Goal: Find contact information: Find contact information

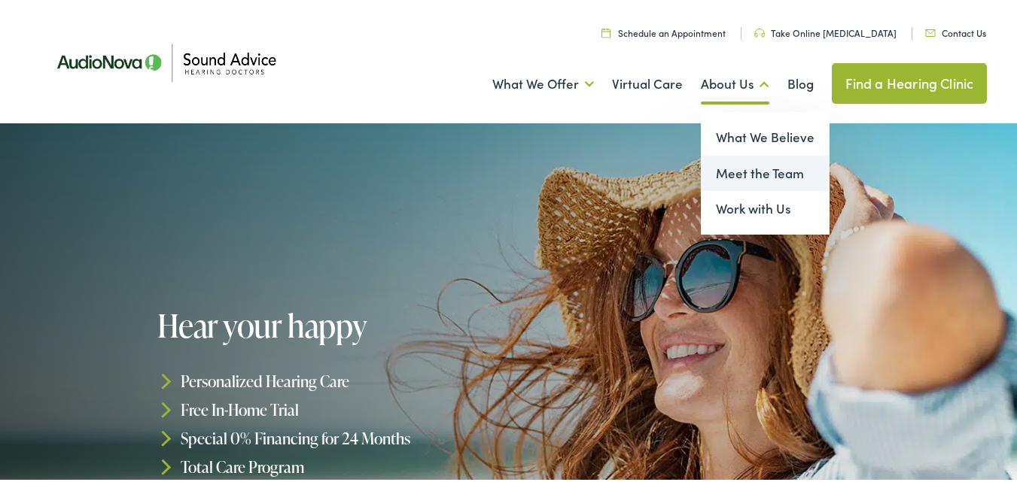
click at [748, 171] on link "Meet the Team" at bounding box center [765, 171] width 129 height 36
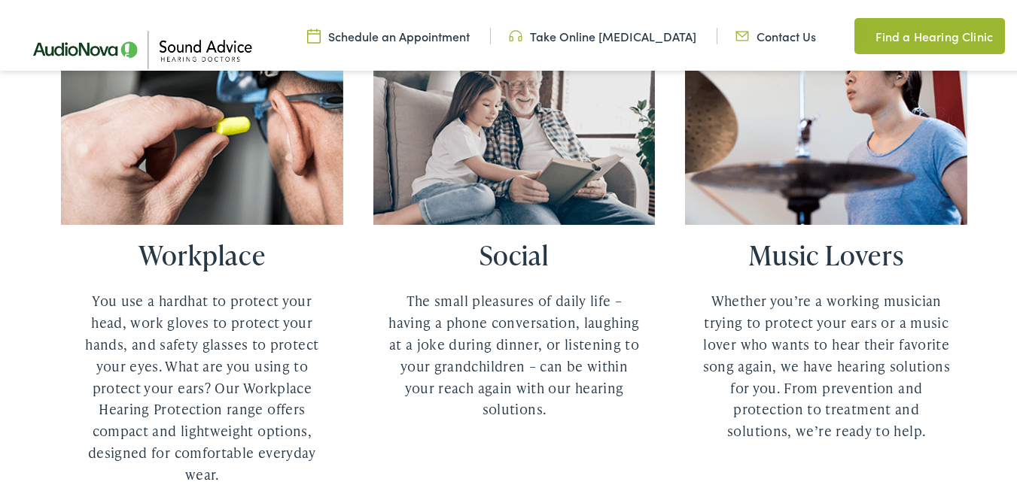
scroll to position [3161, 0]
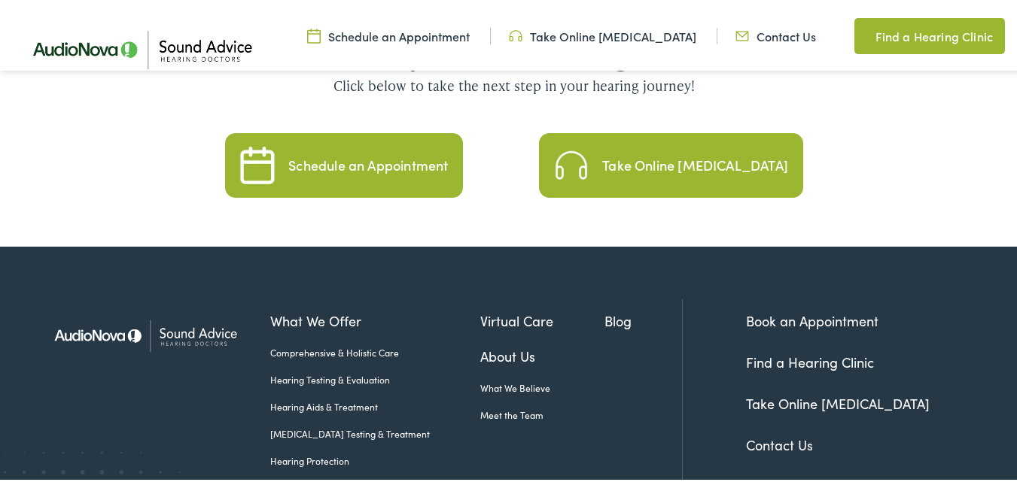
click at [751, 482] on img at bounding box center [755, 486] width 9 height 9
click at [747, 35] on link "Contact Us" at bounding box center [775, 33] width 81 height 17
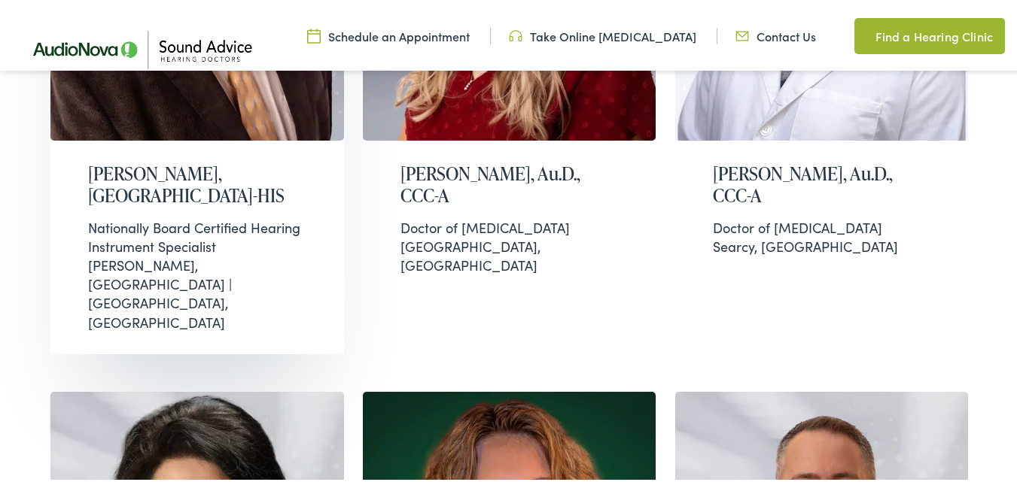
scroll to position [677, 0]
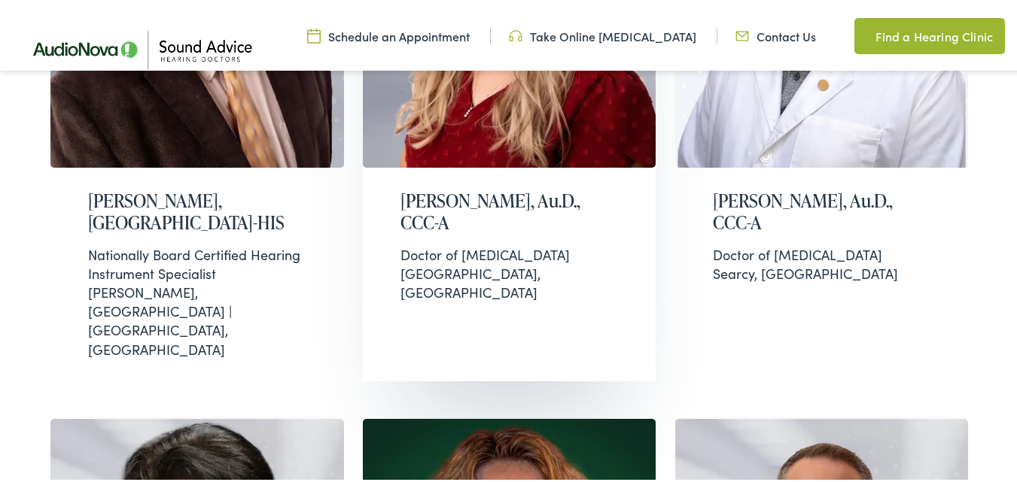
click at [426, 193] on h2 "Kayla Thompson, Au.D., CCC-A" at bounding box center [509, 209] width 218 height 44
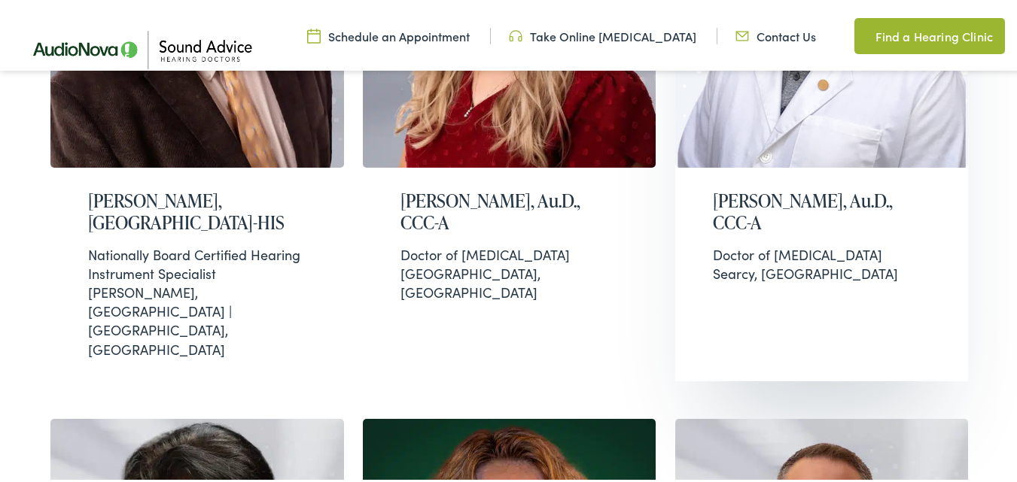
click at [757, 199] on h2 "[PERSON_NAME], Au.D., CCC-A" at bounding box center [822, 209] width 218 height 44
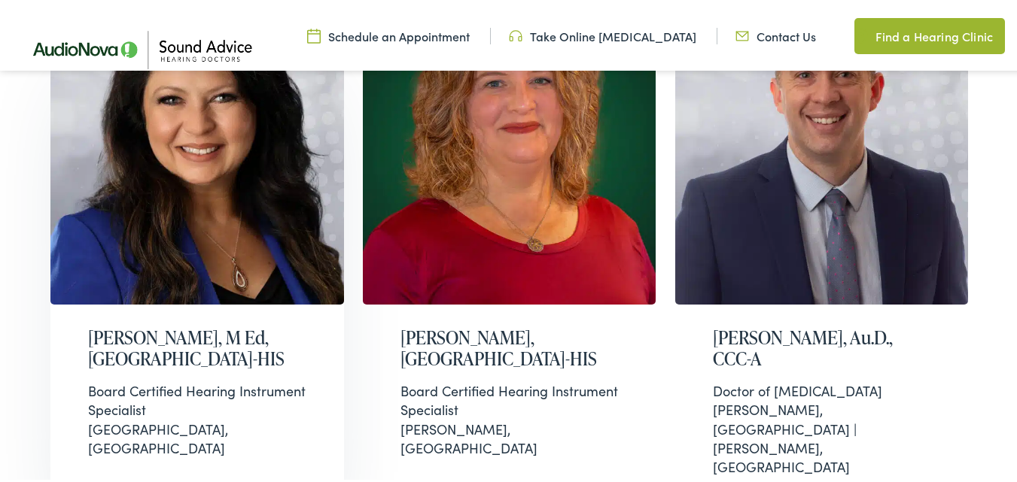
scroll to position [1129, 0]
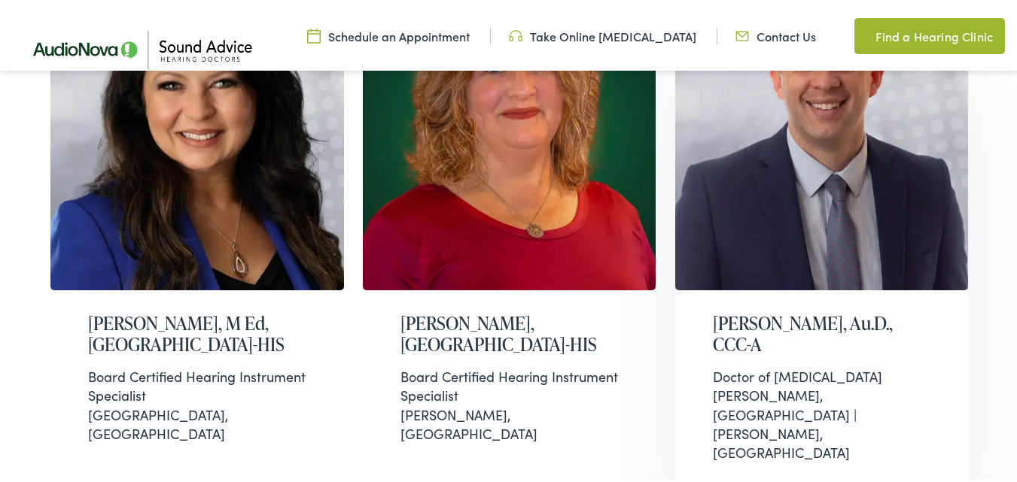
click at [820, 310] on h2 "[PERSON_NAME], Au.D., CCC-A" at bounding box center [822, 332] width 218 height 44
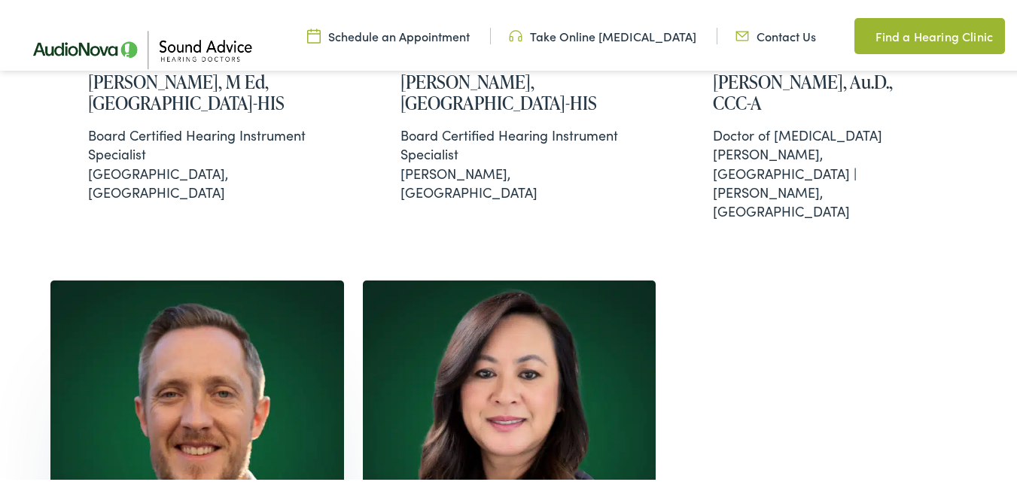
scroll to position [1505, 0]
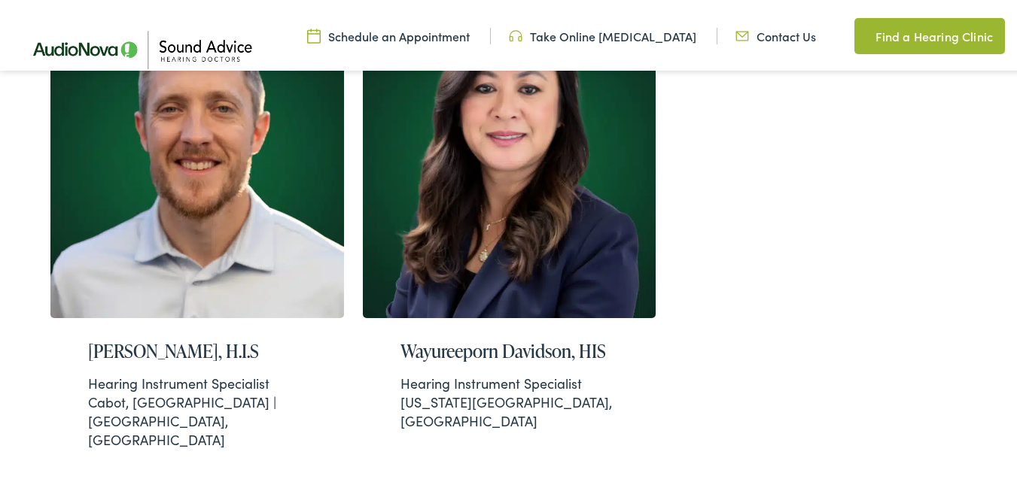
scroll to position [1940, 0]
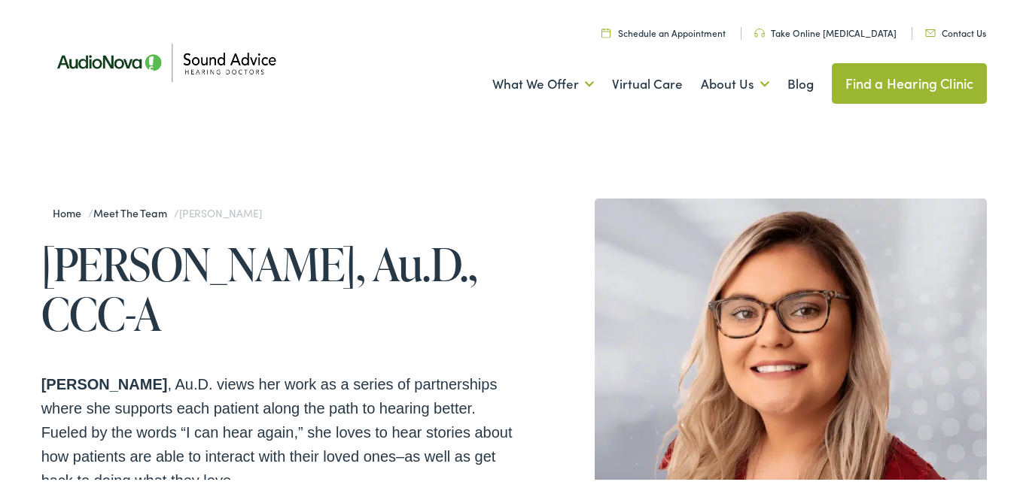
drag, startPoint x: 348, startPoint y: 257, endPoint x: 462, endPoint y: 303, distance: 122.6
copy h1 "Kayla Thompson, Au.D., CCC-A"
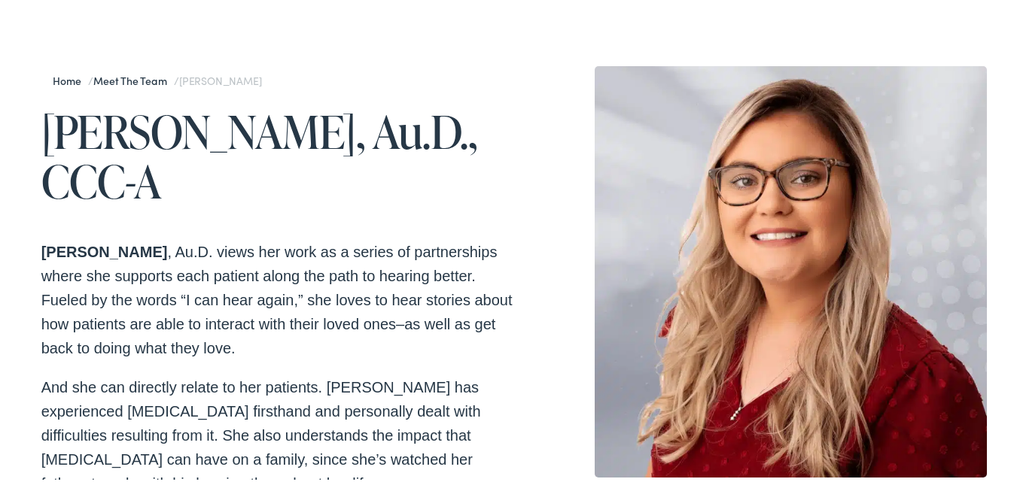
scroll to position [151, 0]
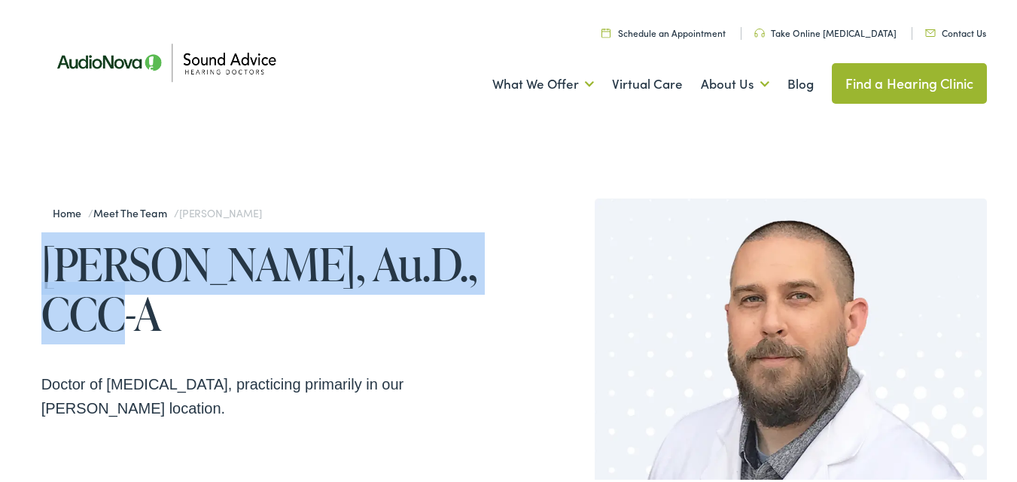
drag, startPoint x: 50, startPoint y: 262, endPoint x: 499, endPoint y: 258, distance: 449.4
click at [499, 258] on h1 "[PERSON_NAME], Au.D., CCC-A" at bounding box center [277, 285] width 473 height 99
copy h1 "Kevin Tripp, Au.D., CCC-A"
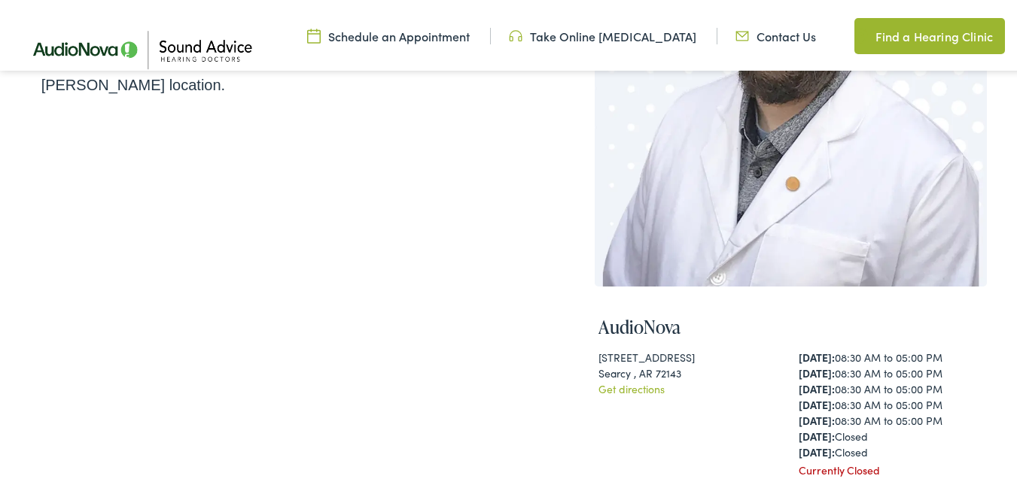
scroll to position [301, 0]
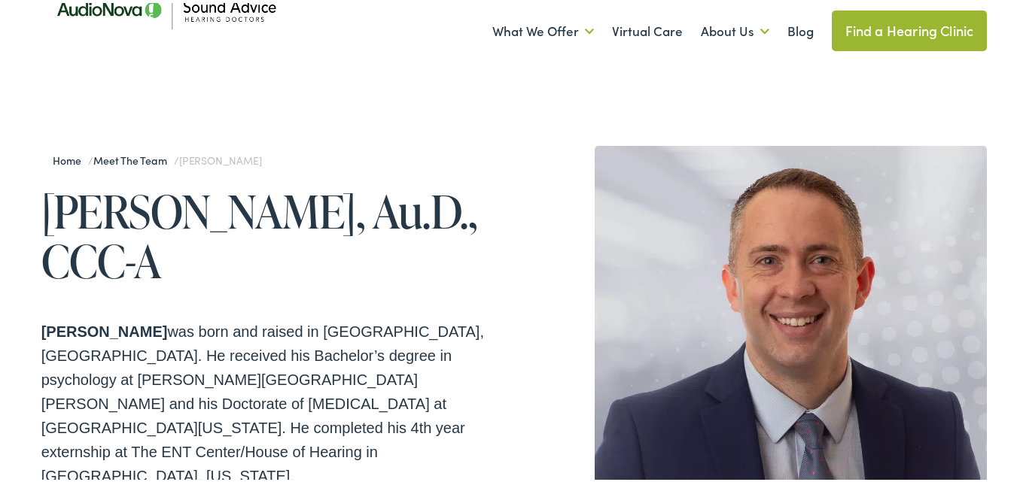
scroll to position [75, 0]
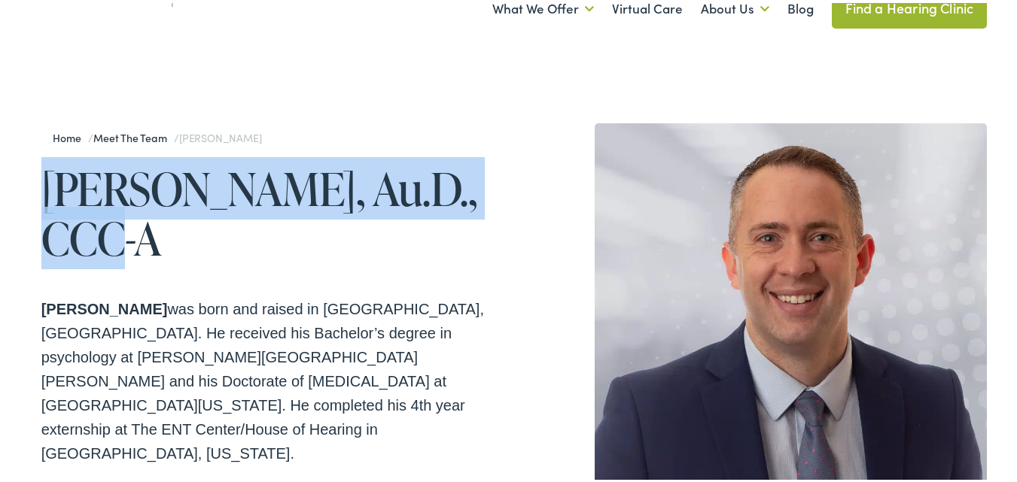
drag, startPoint x: 49, startPoint y: 187, endPoint x: 162, endPoint y: 251, distance: 129.8
click at [162, 251] on h1 "[PERSON_NAME], Au.D., CCC-A" at bounding box center [277, 210] width 473 height 99
copy h1 "[PERSON_NAME], Au.D., CCC-A"
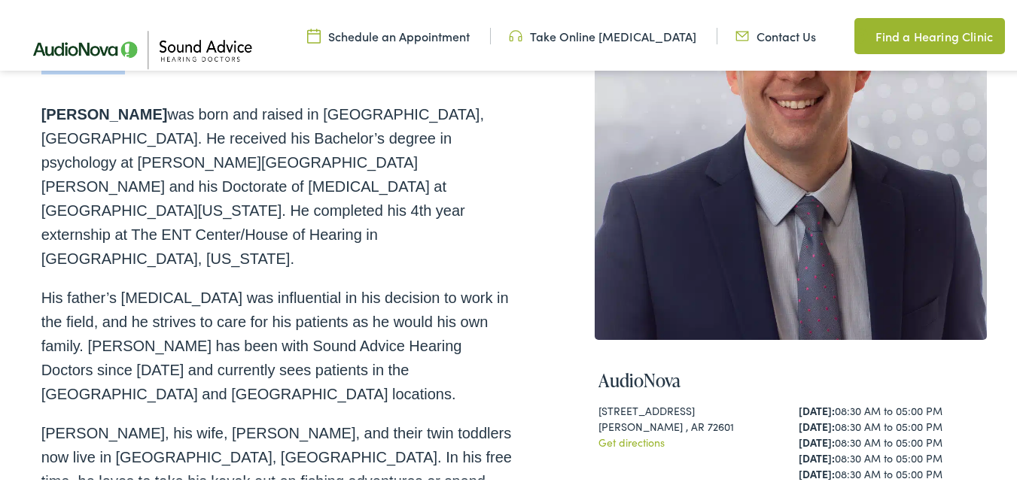
scroll to position [226, 0]
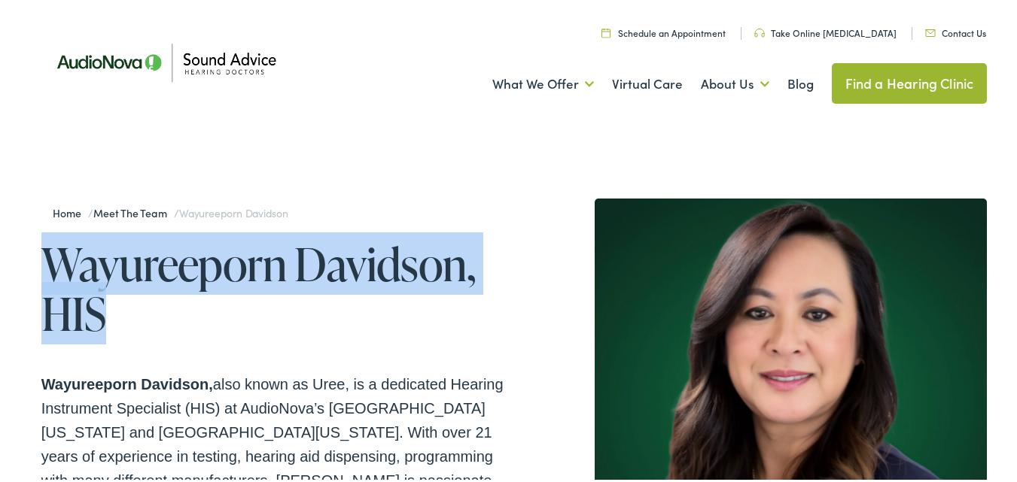
drag, startPoint x: 139, startPoint y: 314, endPoint x: 33, endPoint y: 248, distance: 125.1
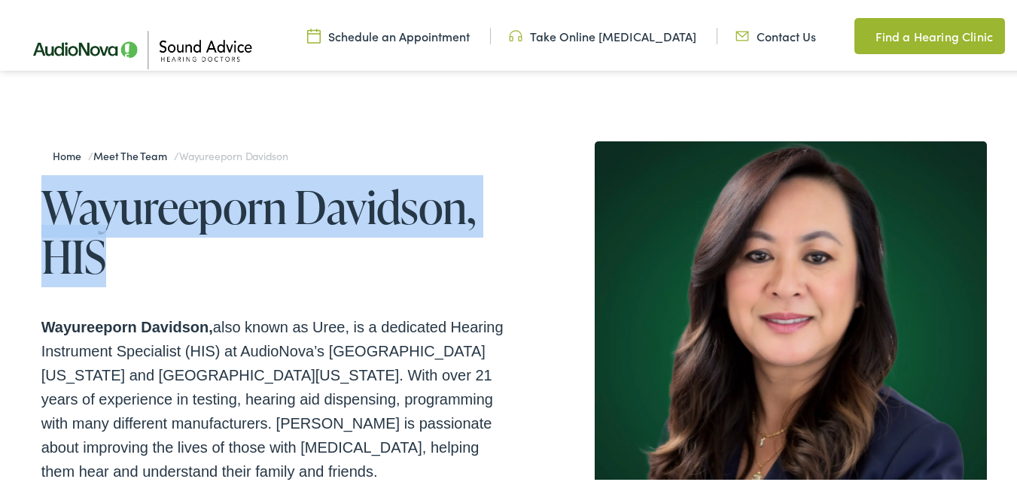
scroll to position [226, 0]
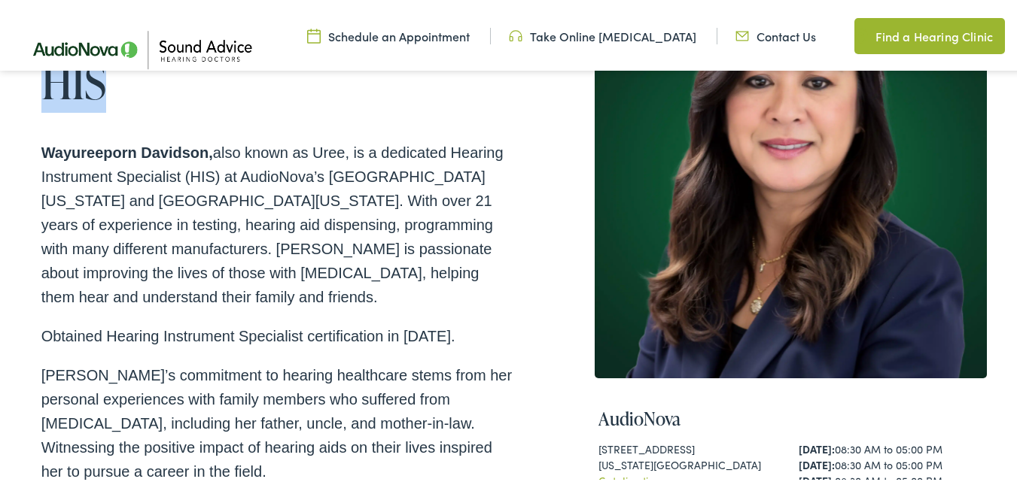
copy h1 "Wayureeporn Davidson, HIS"
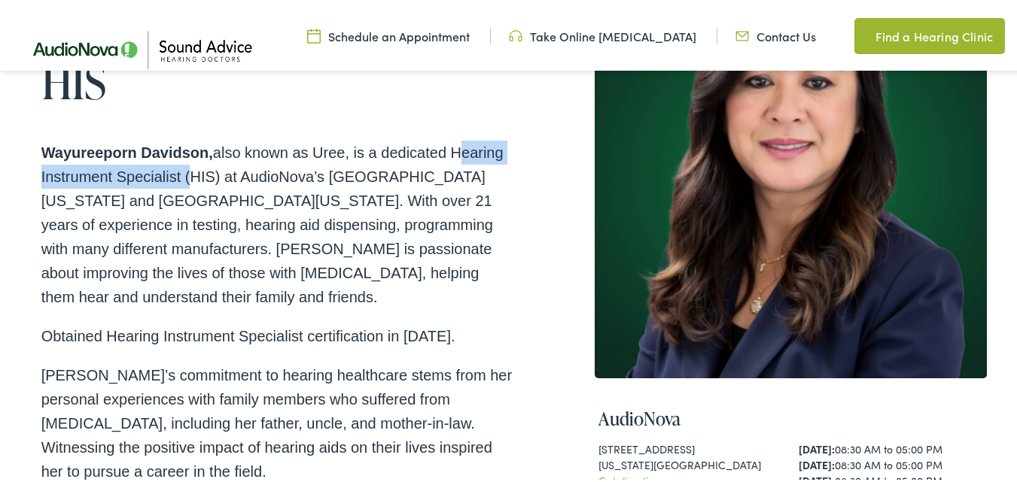
drag, startPoint x: 454, startPoint y: 146, endPoint x: 184, endPoint y: 174, distance: 271.6
click at [184, 174] on p "Wayureeporn Davidson, also known as Uree, is a dedicated Hearing Instrument Spe…" at bounding box center [277, 222] width 473 height 169
copy p "Hearing Instrument Specialist"
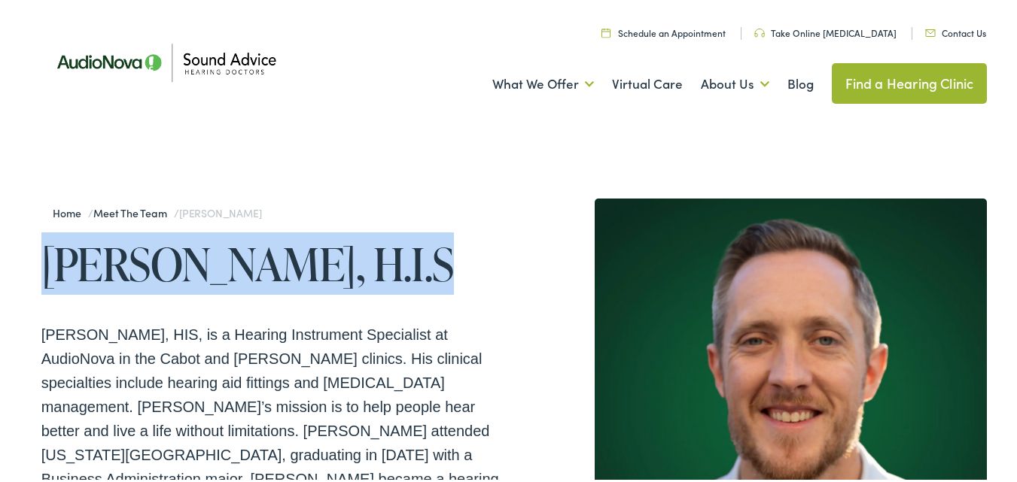
drag, startPoint x: 49, startPoint y: 269, endPoint x: 481, endPoint y: 270, distance: 432.0
click at [481, 270] on h1 "Shawn Langley, H.I.S" at bounding box center [277, 261] width 473 height 50
copy h1 "Shawn Langley, H.I.S"
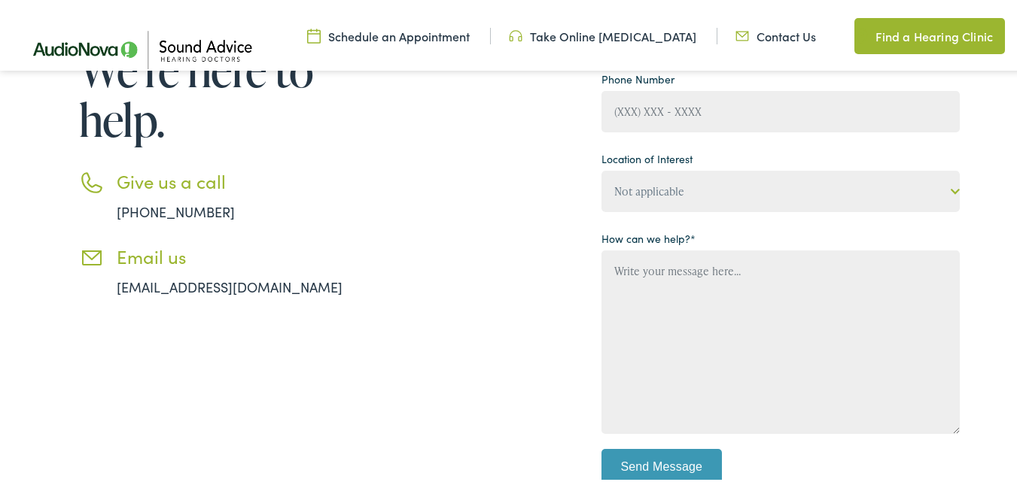
scroll to position [301, 0]
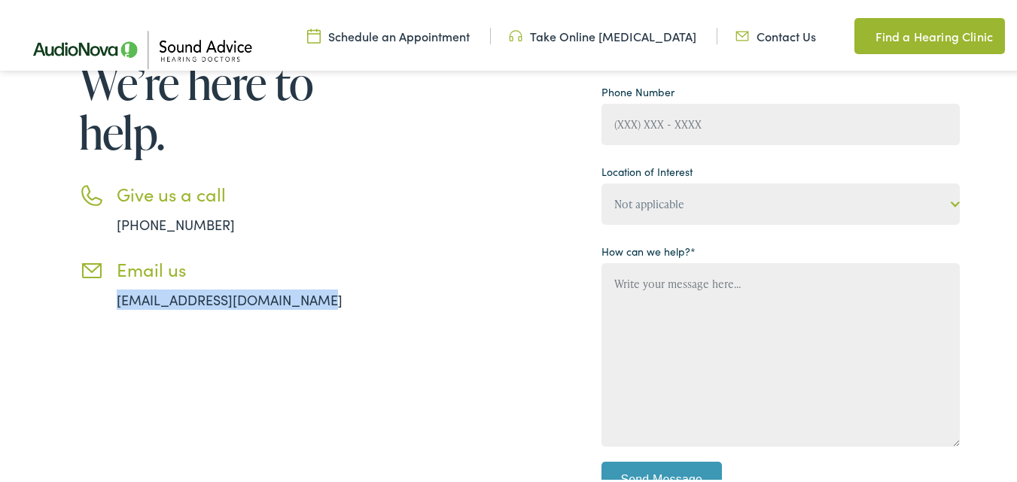
drag, startPoint x: 324, startPoint y: 297, endPoint x: 108, endPoint y: 301, distance: 216.8
click at [108, 301] on li "Email us [EMAIL_ADDRESS][DOMAIN_NAME]" at bounding box center [233, 281] width 309 height 51
copy link "[EMAIL_ADDRESS][DOMAIN_NAME]"
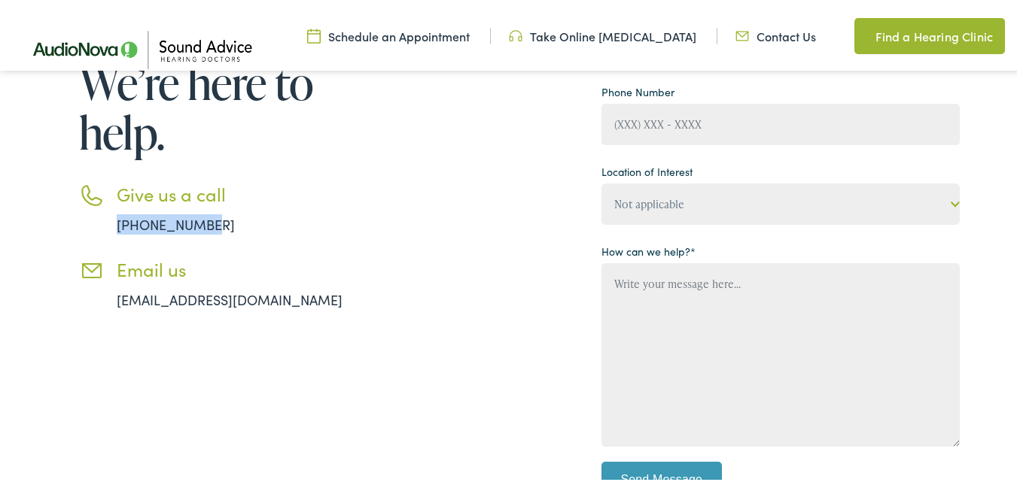
drag, startPoint x: 223, startPoint y: 215, endPoint x: 111, endPoint y: 227, distance: 112.8
click at [111, 227] on li "Give us a call [PHONE_NUMBER]" at bounding box center [233, 206] width 309 height 51
copy link "[PHONE_NUMBER]"
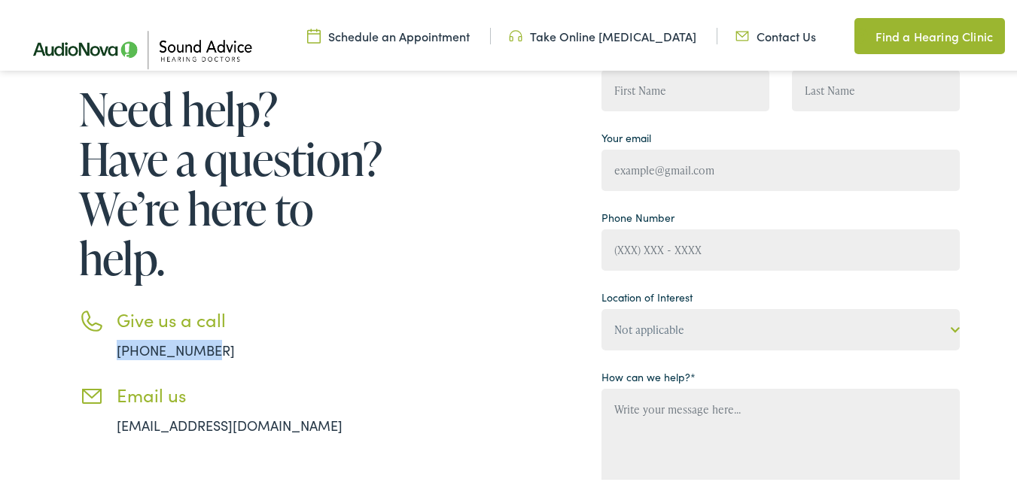
scroll to position [0, 0]
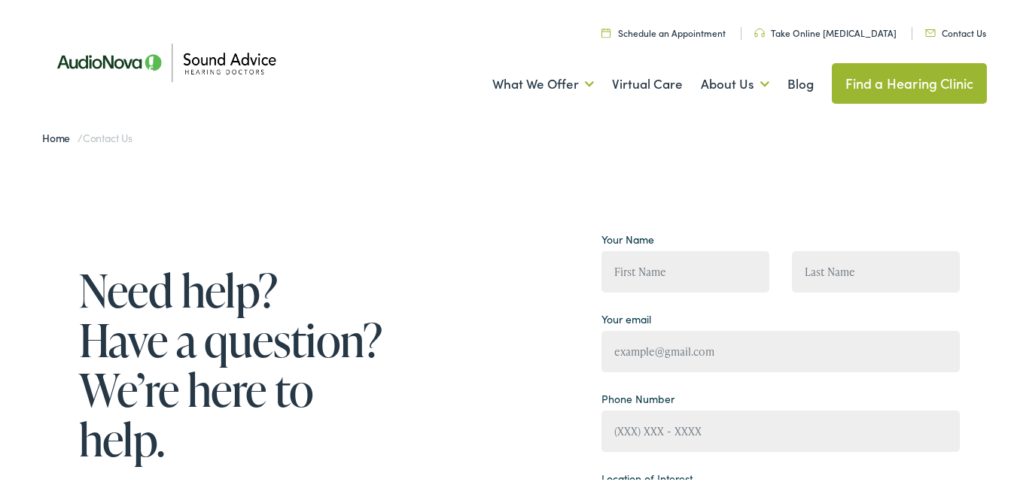
click at [895, 79] on link "Find a Hearing Clinic" at bounding box center [910, 80] width 156 height 41
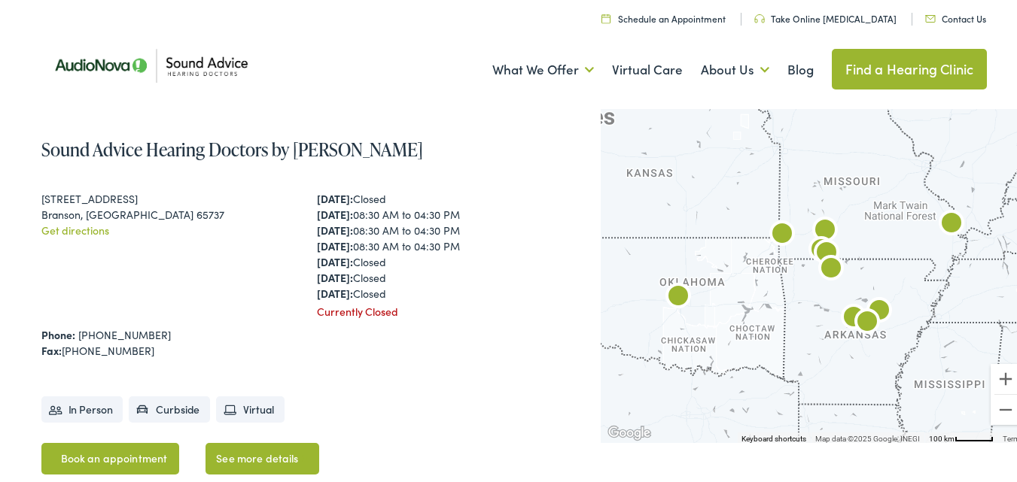
scroll to position [376, 0]
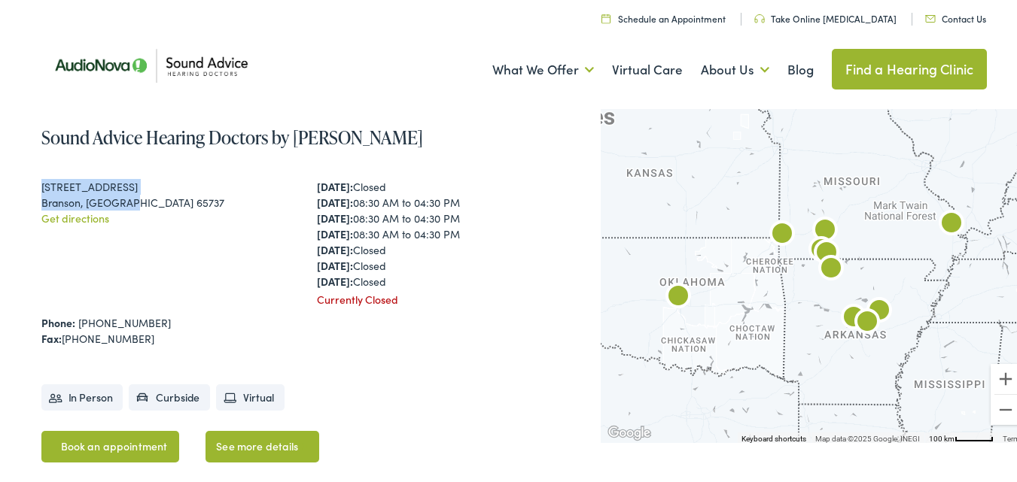
drag, startPoint x: 141, startPoint y: 199, endPoint x: 43, endPoint y: 188, distance: 98.5
copy div "16282 State Hwy 13, Suite G Branson, MO 65737"
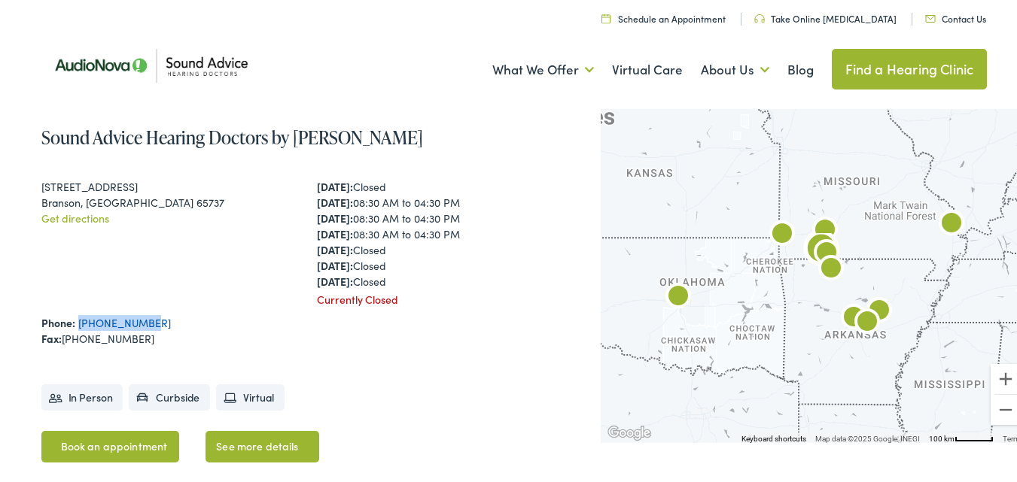
drag, startPoint x: 157, startPoint y: 317, endPoint x: 78, endPoint y: 325, distance: 79.5
click at [78, 325] on div "Phone: 417-272-3200" at bounding box center [306, 320] width 530 height 16
copy link "417-272-3200"
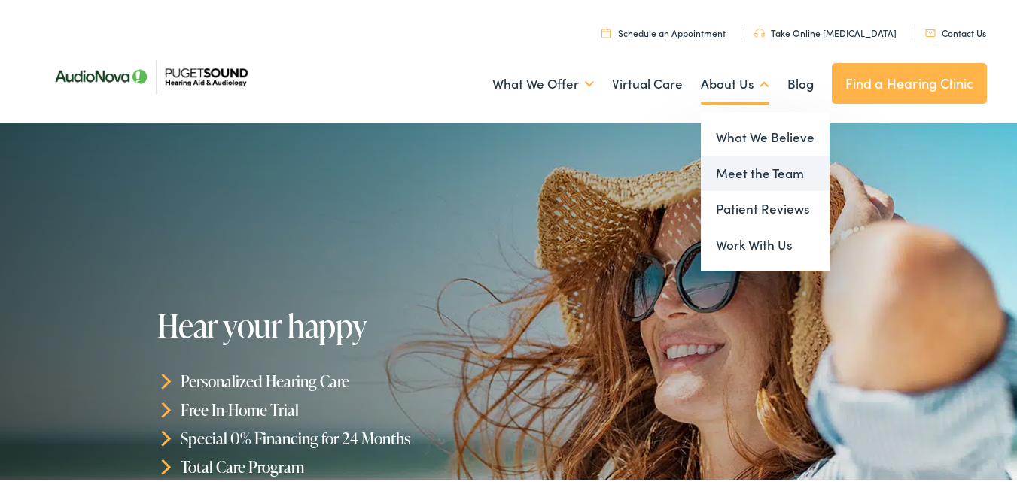
click at [736, 180] on link "Meet the Team" at bounding box center [765, 171] width 129 height 36
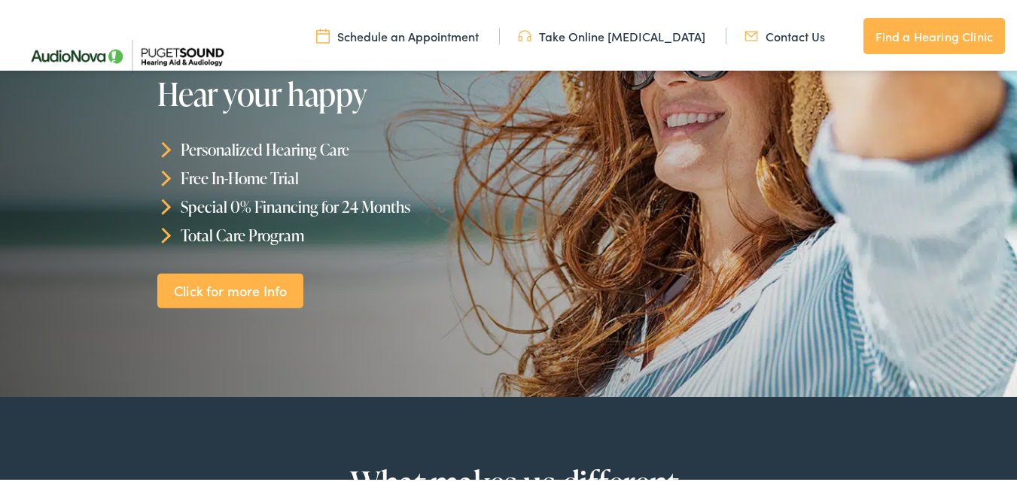
scroll to position [151, 0]
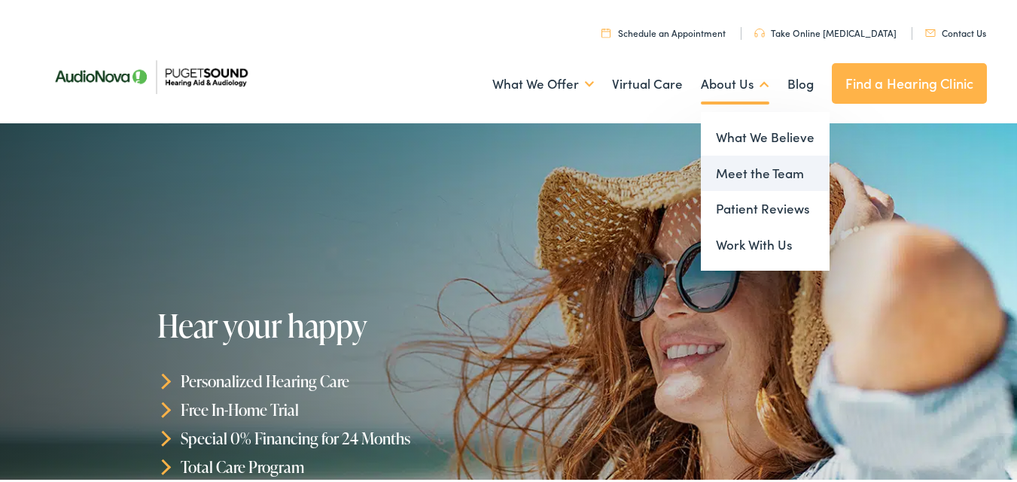
click at [762, 169] on link "Meet the Team" at bounding box center [765, 171] width 129 height 36
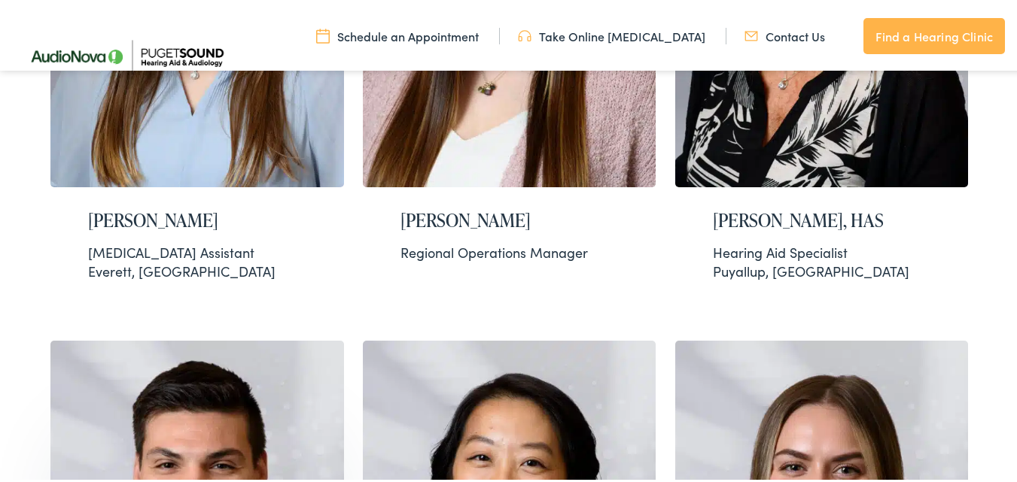
scroll to position [677, 0]
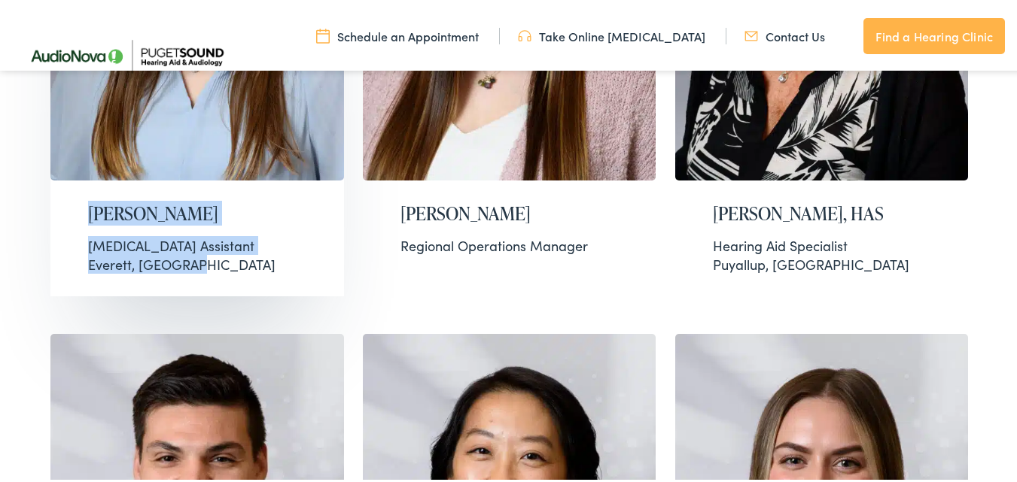
drag, startPoint x: 6, startPoint y: 199, endPoint x: 213, endPoint y: 255, distance: 214.5
copy div "Annie Kountz Audiology Assistant Everett, WA"
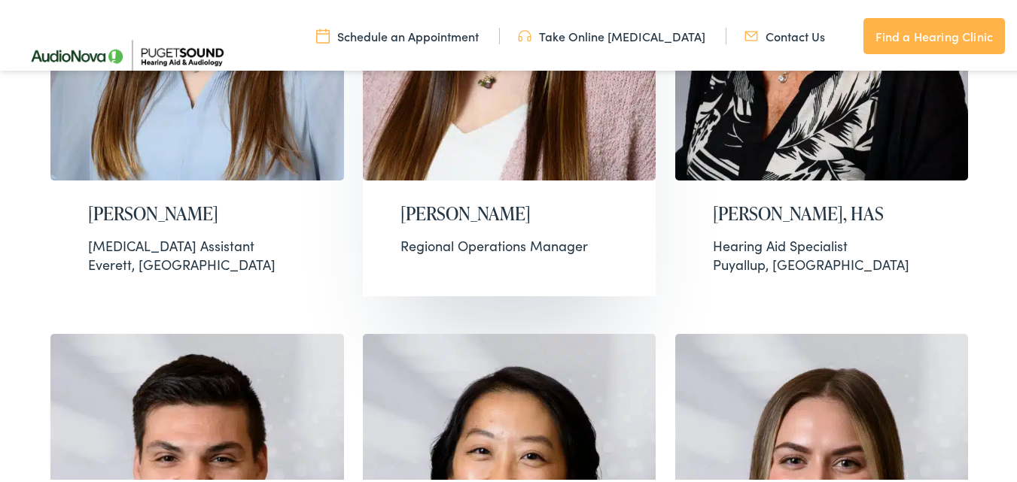
click at [379, 205] on div "Brittany Phillips Regional Operations Manager" at bounding box center [510, 226] width 294 height 97
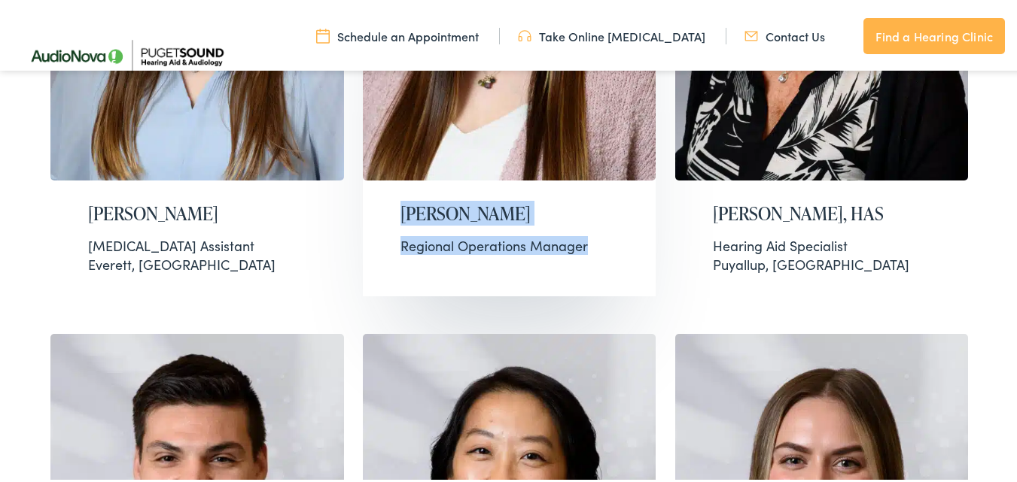
drag, startPoint x: 353, startPoint y: 193, endPoint x: 598, endPoint y: 234, distance: 248.8
copy div "Brittany Phillips Regional Operations Manager"
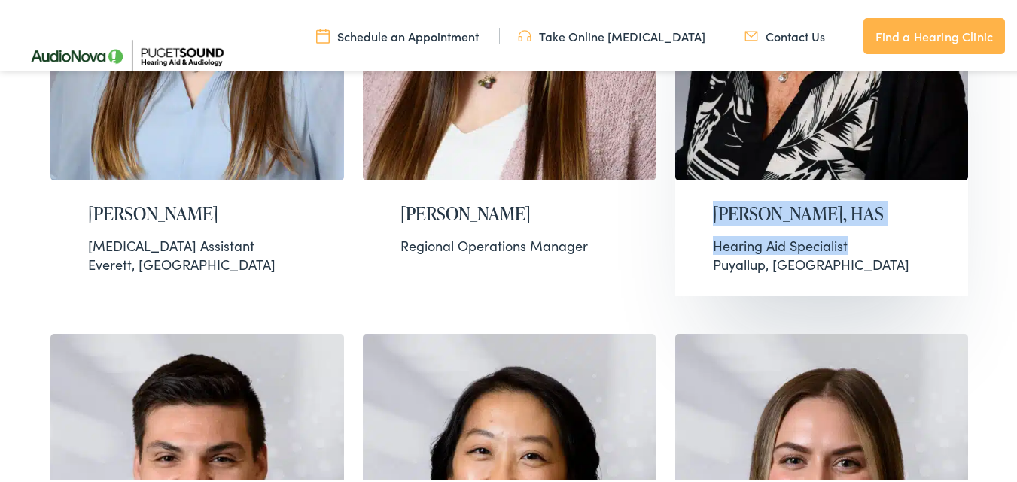
drag, startPoint x: 659, startPoint y: 199, endPoint x: 883, endPoint y: 239, distance: 227.8
copy div "Deborah Leenhouts, HAS Hearing Aid Specialist"
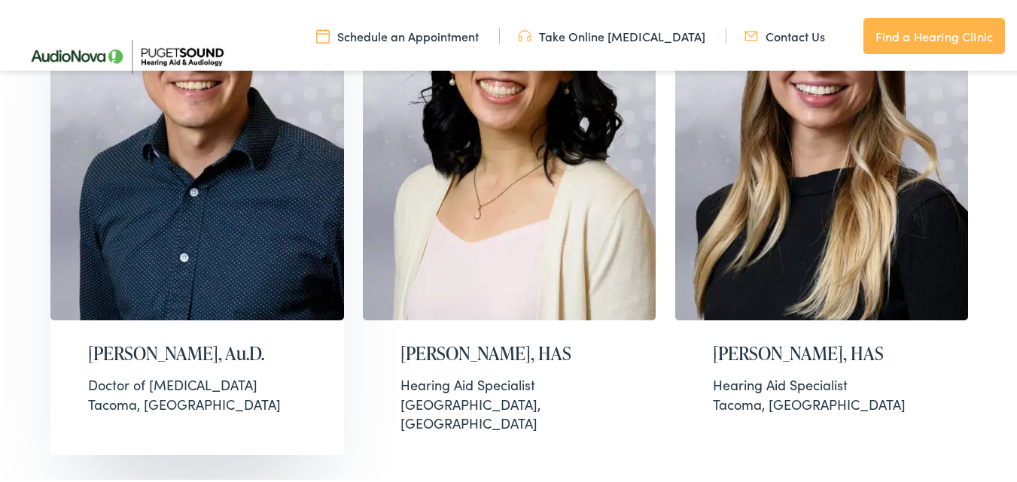
scroll to position [1204, 0]
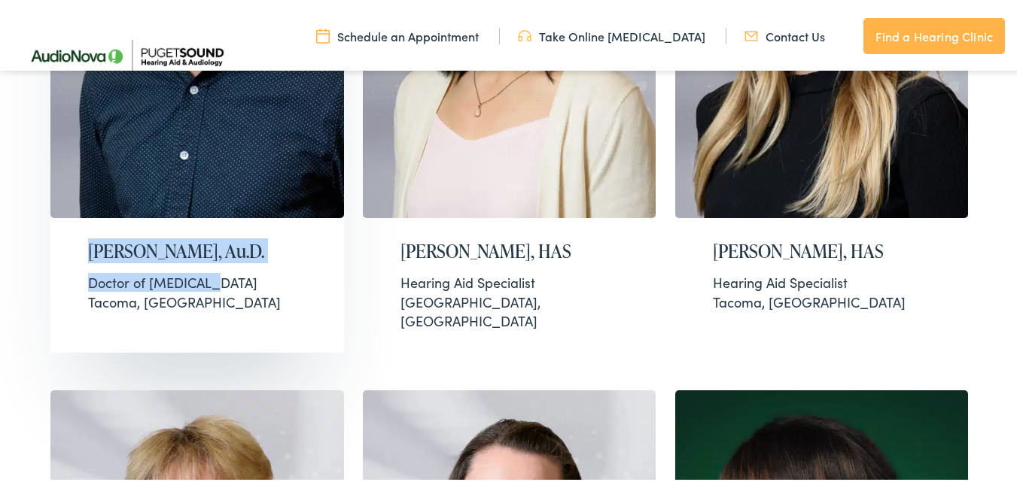
drag, startPoint x: 21, startPoint y: 229, endPoint x: 239, endPoint y: 263, distance: 220.9
copy div "Joel Jackson, Au.D. Doctor of Audiology"
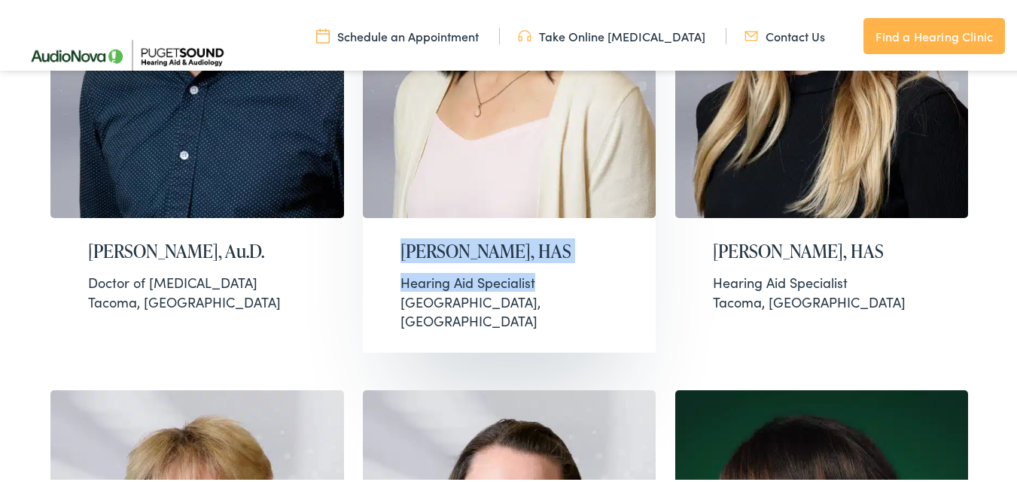
drag, startPoint x: 357, startPoint y: 232, endPoint x: 540, endPoint y: 255, distance: 185.1
copy div "Kerry Lam, HAS Hearing Aid Specialist"
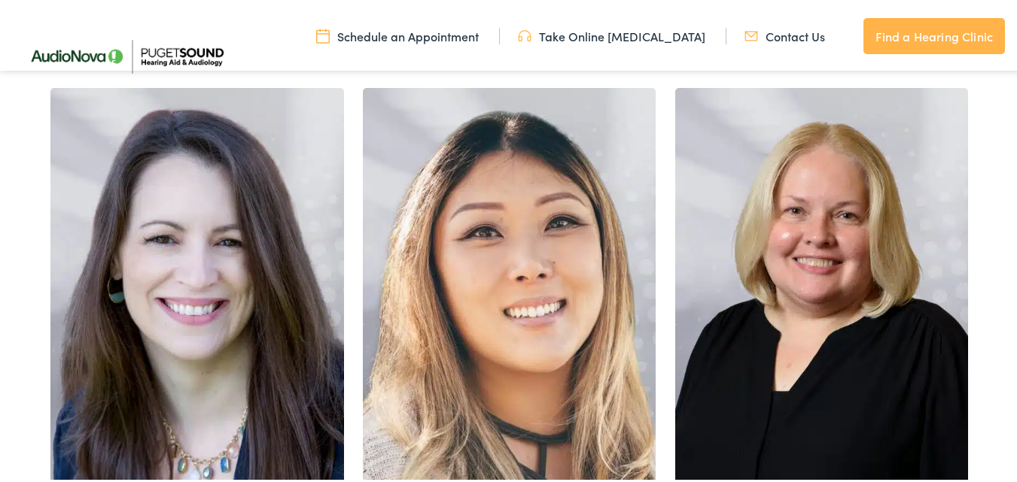
scroll to position [1946, 0]
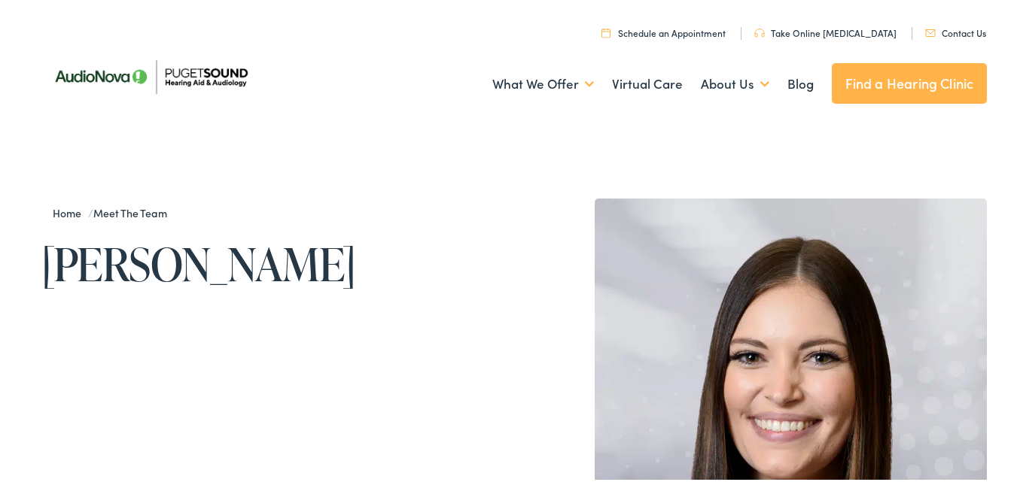
click at [47, 252] on h1 "[PERSON_NAME]" at bounding box center [277, 261] width 473 height 50
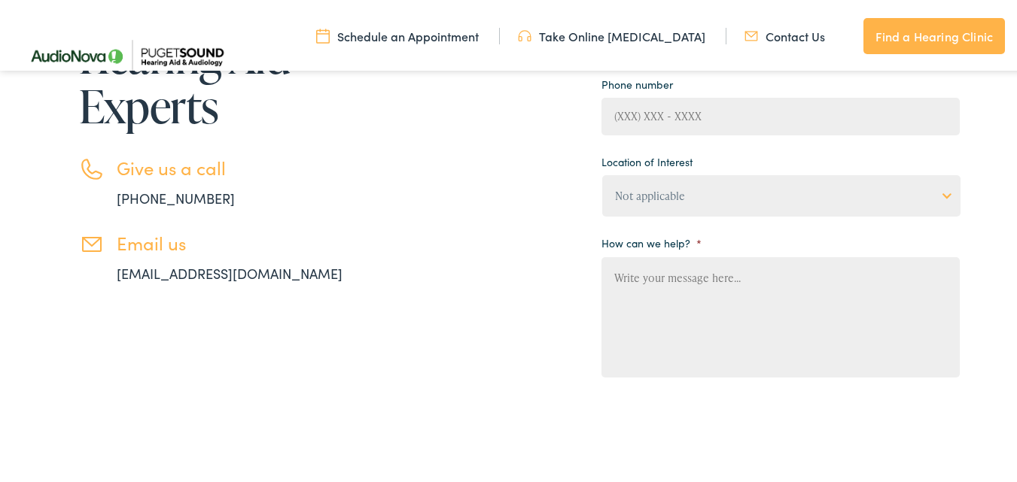
scroll to position [301, 0]
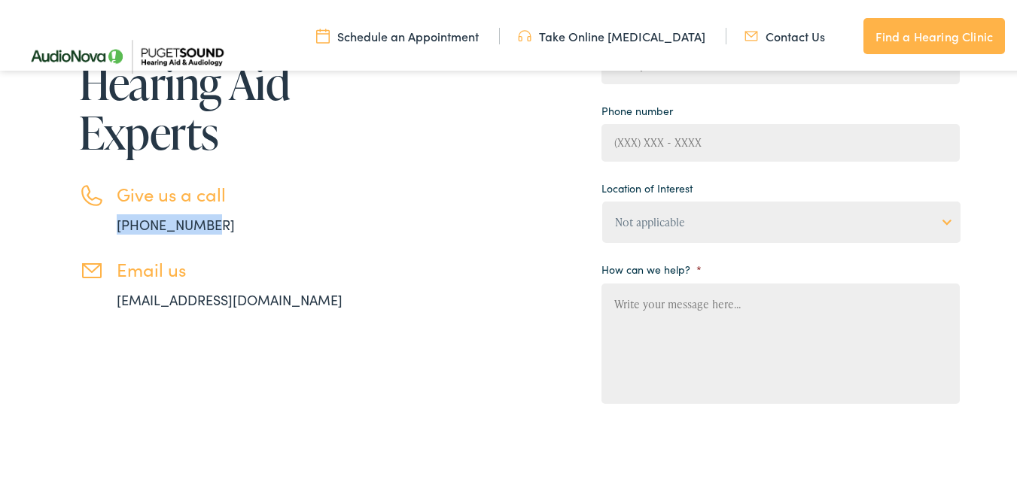
drag, startPoint x: 218, startPoint y: 223, endPoint x: 103, endPoint y: 216, distance: 115.4
click at [103, 216] on li "Give us a call [PHONE_NUMBER]" at bounding box center [233, 206] width 309 height 51
copy link "[PHONE_NUMBER]"
drag, startPoint x: 175, startPoint y: 297, endPoint x: 422, endPoint y: 364, distance: 256.5
click at [437, 371] on div "Contact Our Audiologists and Hearing Aid Experts Give us a call [PHONE_NUMBER] …" at bounding box center [500, 244] width 918 height 653
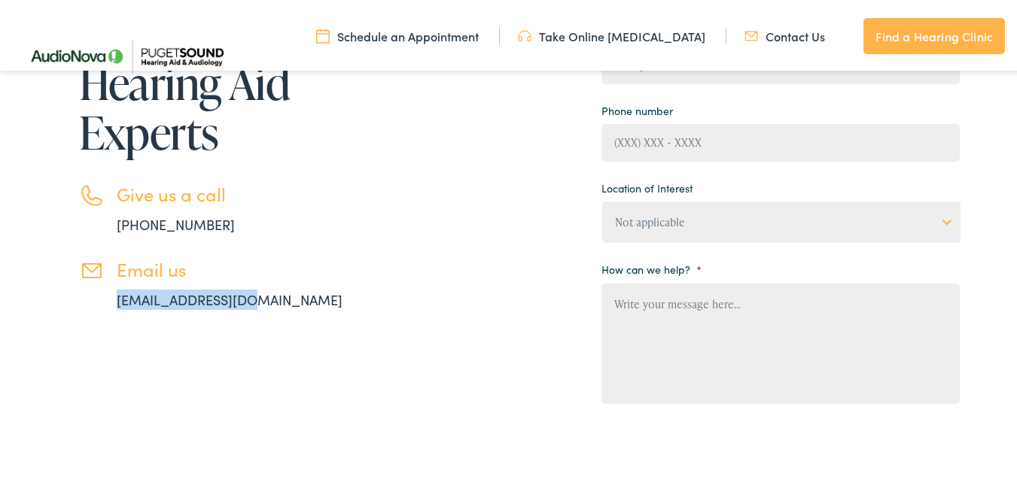
drag, startPoint x: 266, startPoint y: 292, endPoint x: 92, endPoint y: 300, distance: 174.0
click at [92, 300] on li "Email us [EMAIL_ADDRESS][DOMAIN_NAME]" at bounding box center [233, 281] width 309 height 51
copy link "[EMAIL_ADDRESS][DOMAIN_NAME]"
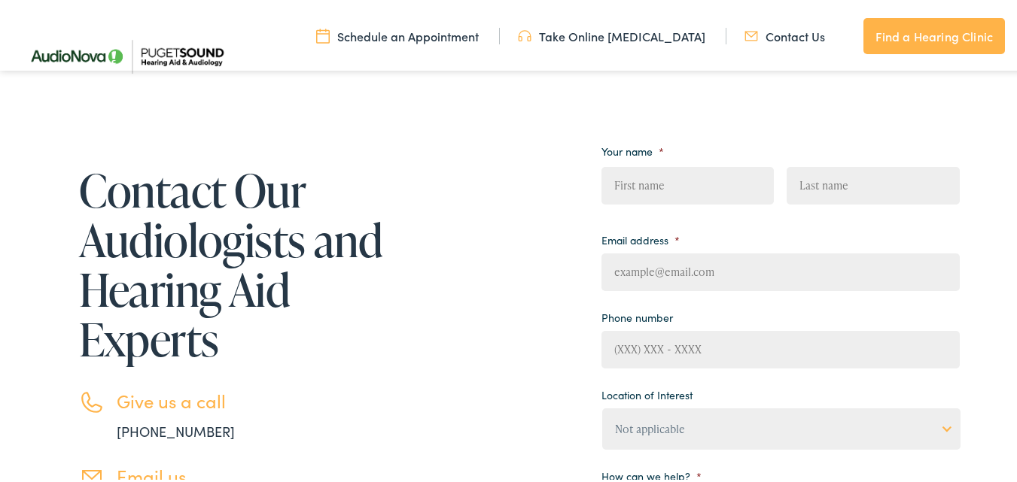
scroll to position [0, 0]
